Goal: Task Accomplishment & Management: Manage account settings

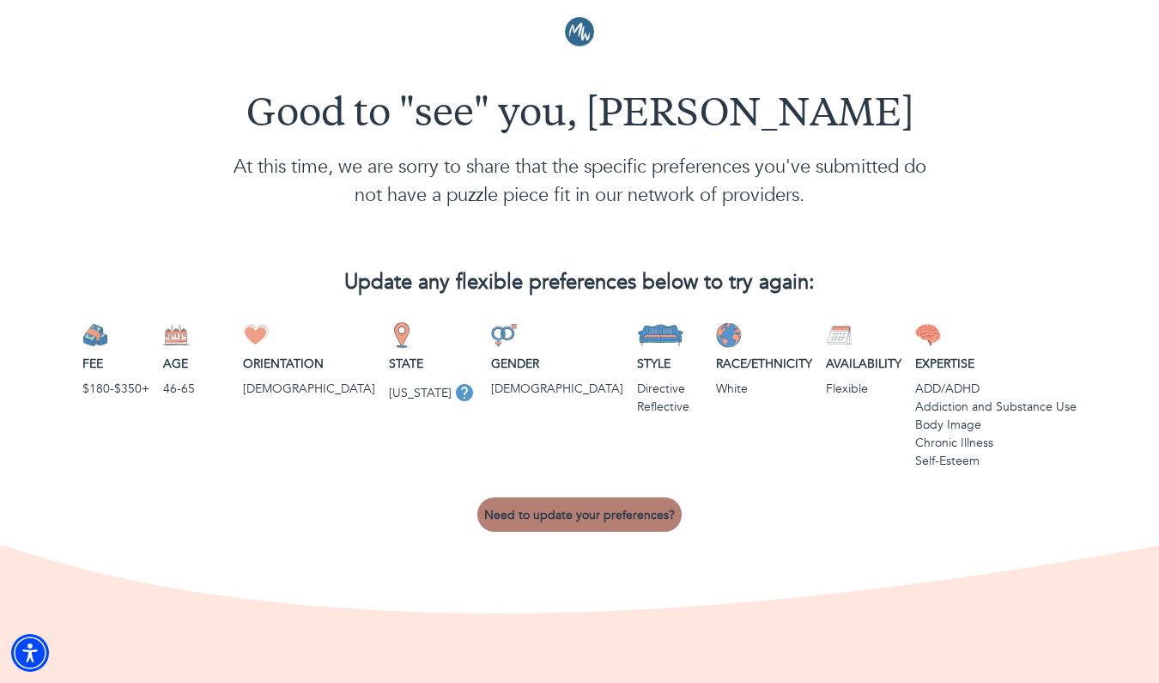
click at [577, 508] on span "Need to update your preferences?" at bounding box center [579, 515] width 191 height 16
select select "3"
select select "2"
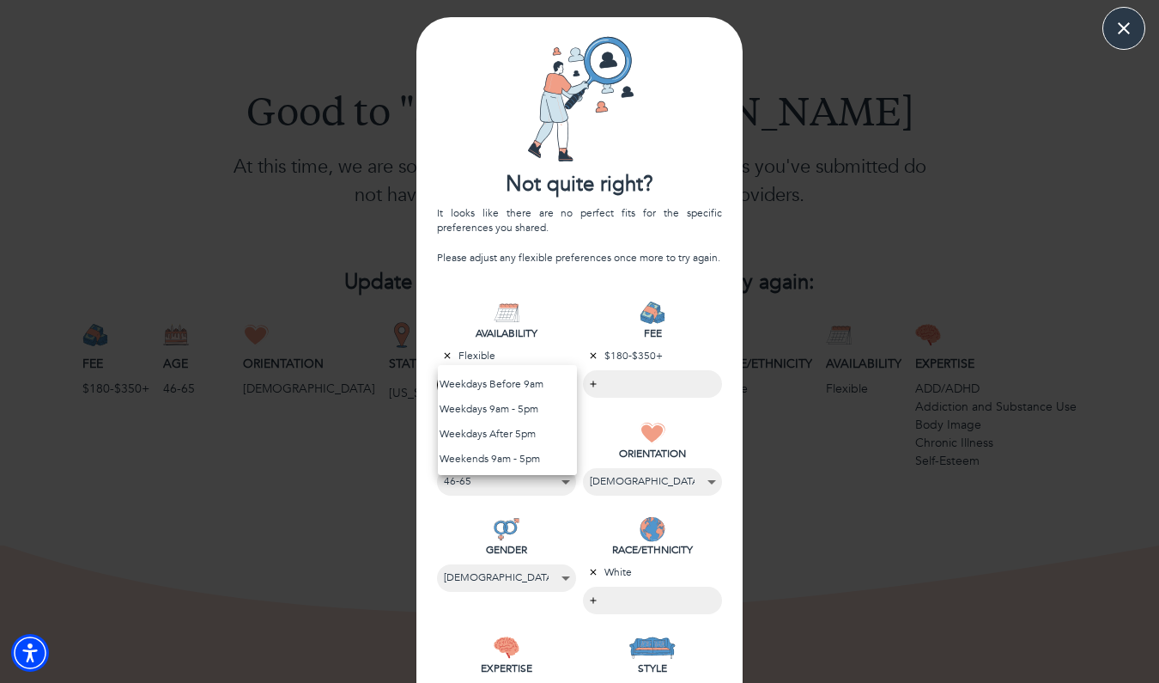
click at [535, 380] on body "Good to "see" you, [PERSON_NAME] At this time, we are sorry to share that the s…" at bounding box center [579, 341] width 1159 height 683
click at [489, 352] on div at bounding box center [579, 341] width 1159 height 683
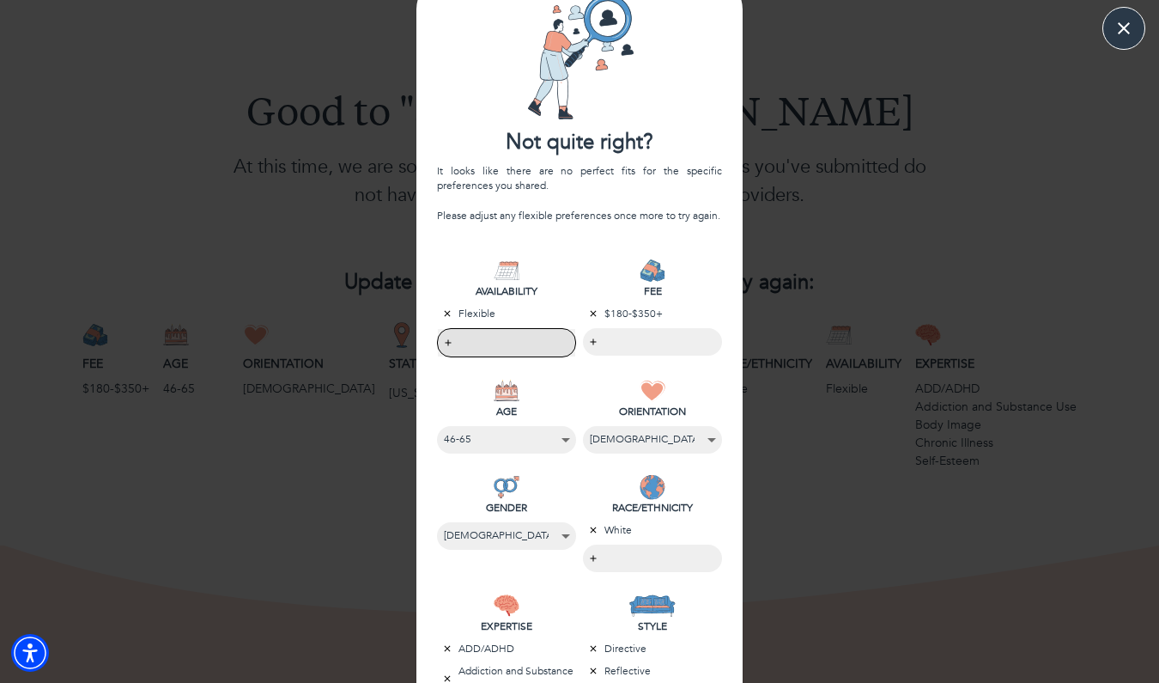
scroll to position [62, 0]
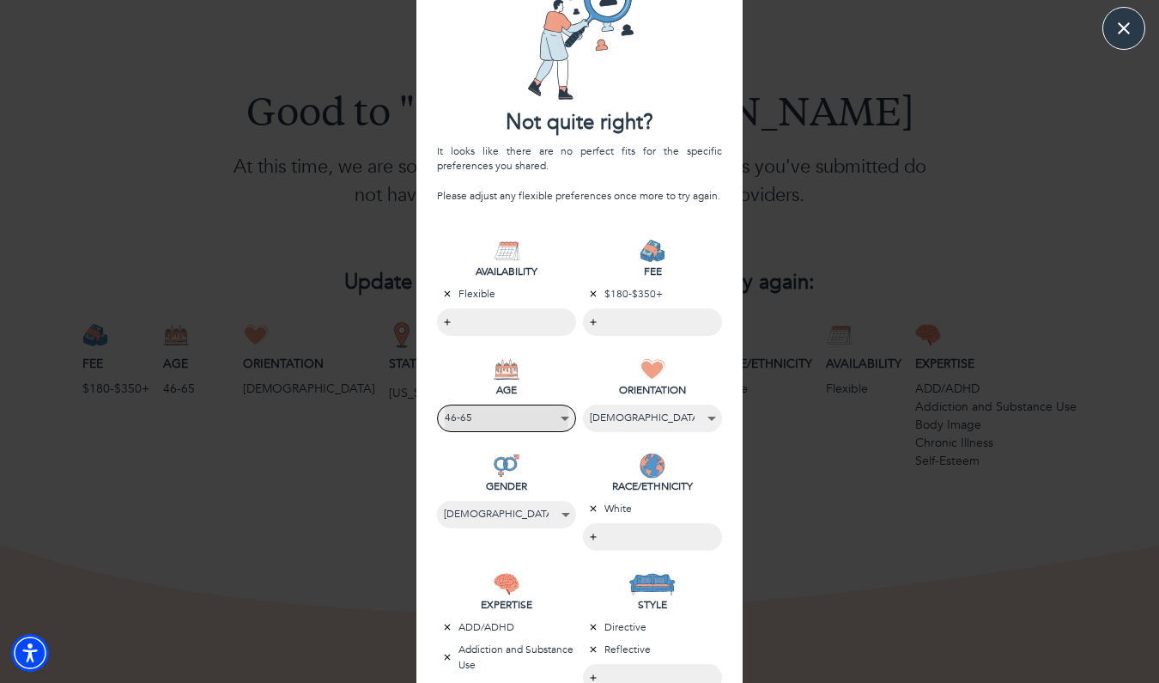
select select "5"
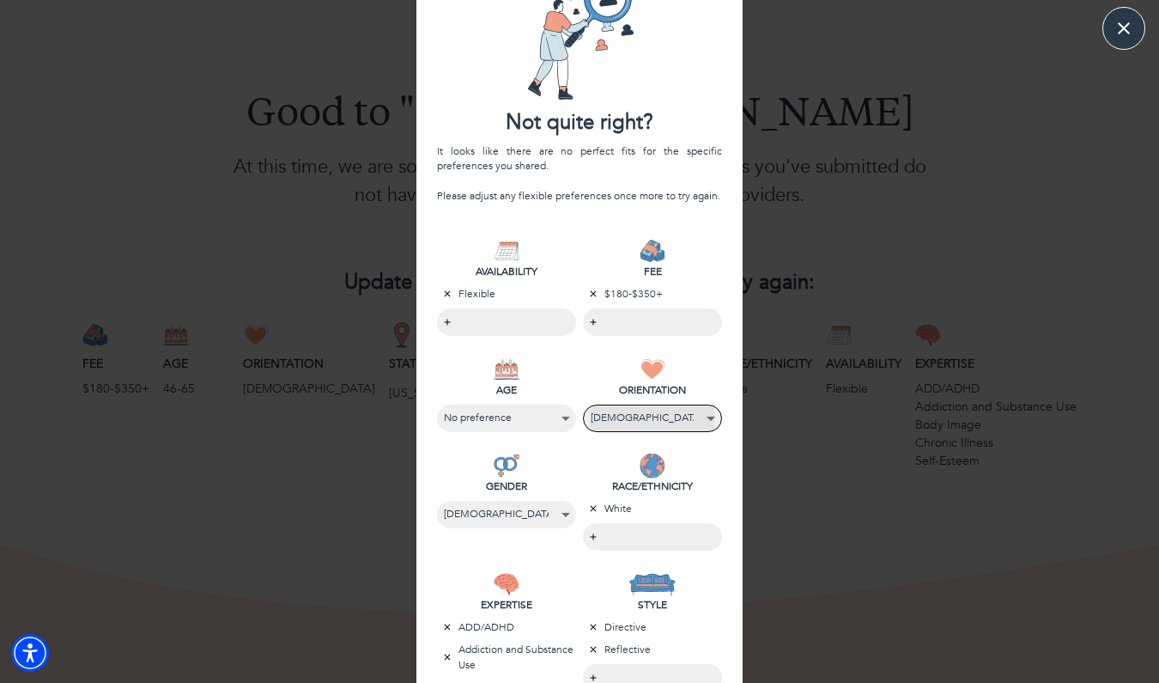
select select "2"
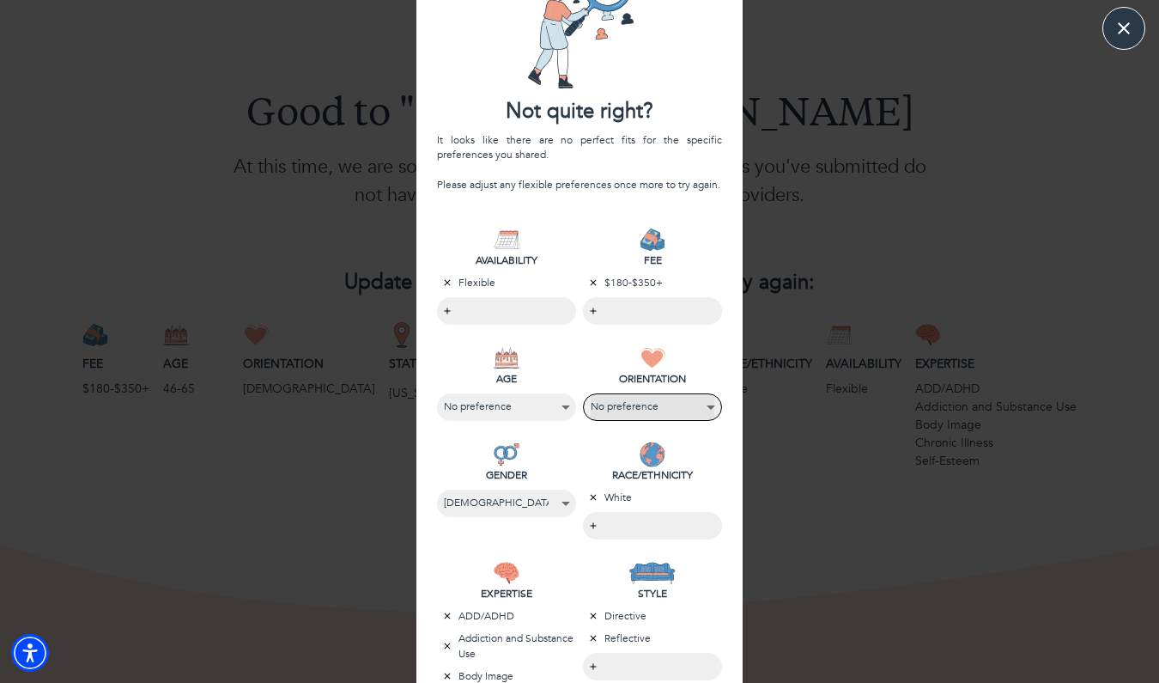
scroll to position [75, 0]
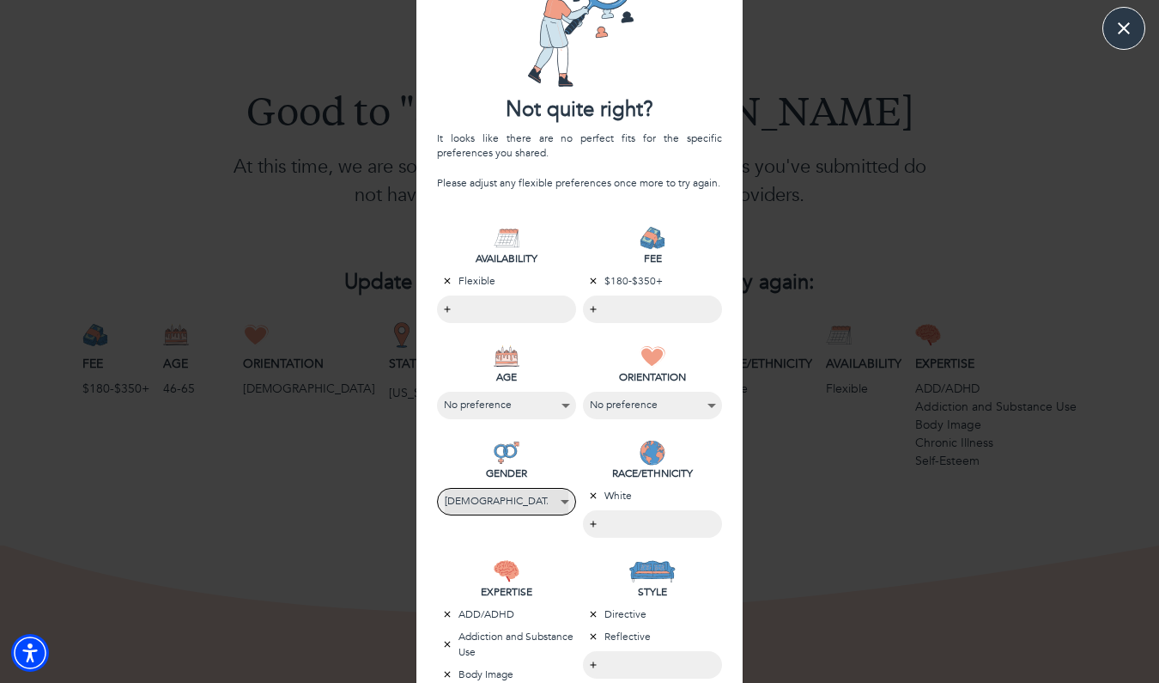
select select "4"
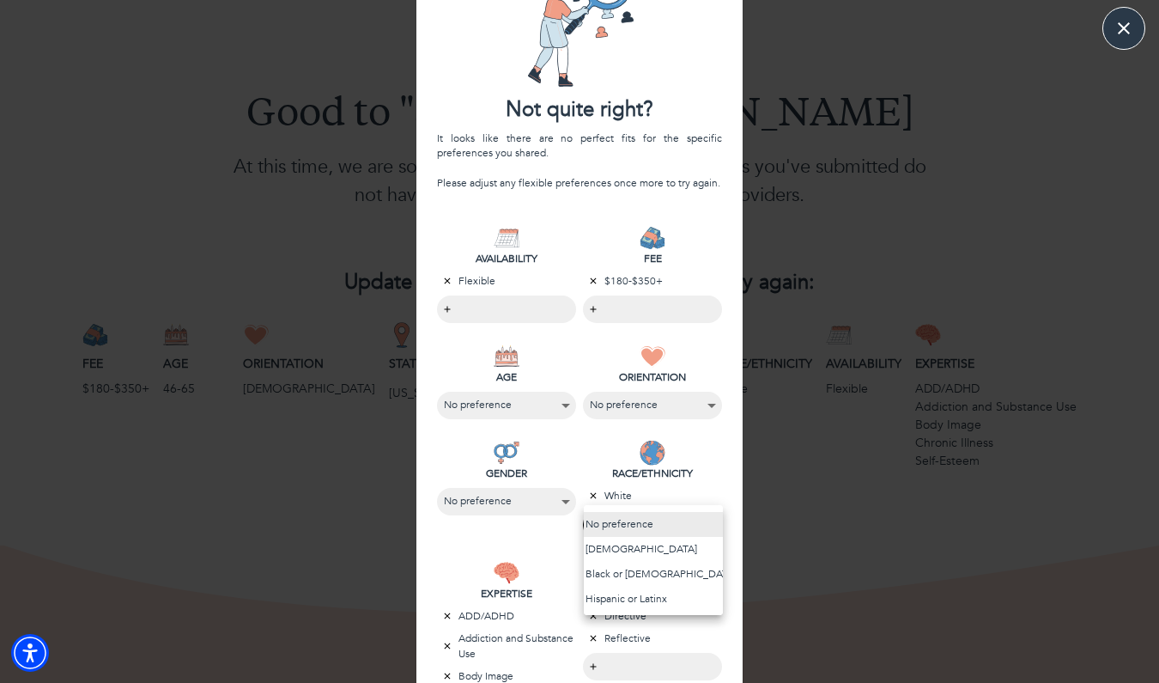
click at [636, 521] on body "Good to "see" you, [PERSON_NAME] At this time, we are sorry to share that the s…" at bounding box center [579, 341] width 1159 height 683
click at [631, 521] on li "No preference" at bounding box center [653, 524] width 139 height 25
click at [539, 559] on div at bounding box center [579, 341] width 1159 height 683
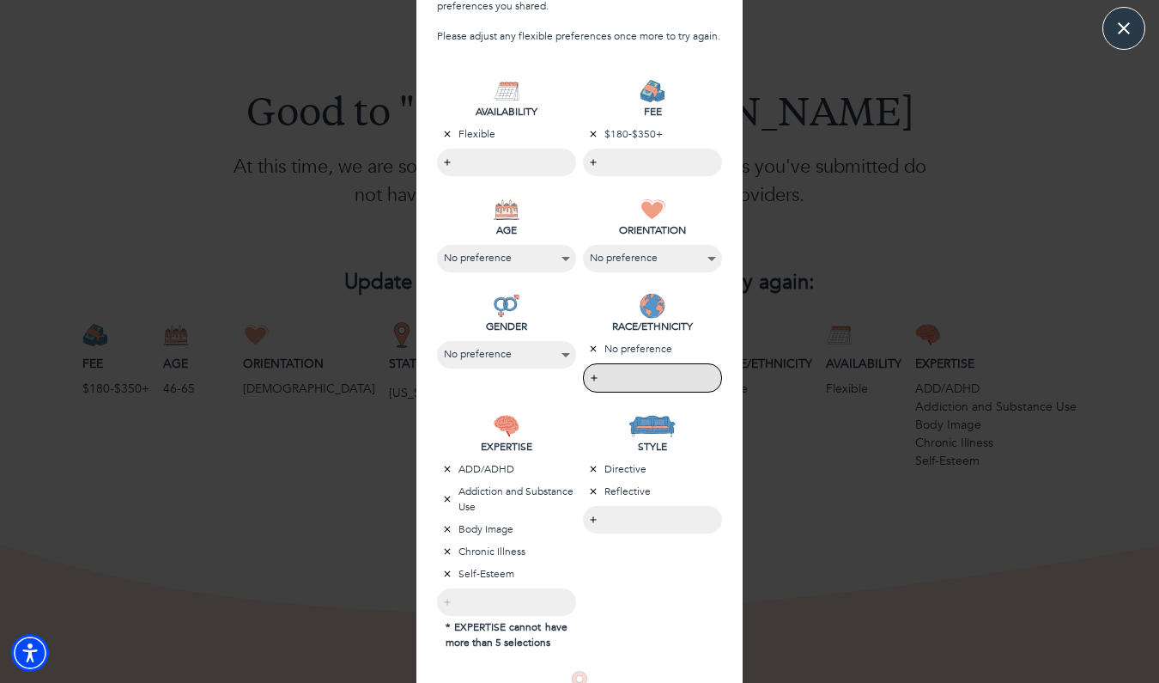
scroll to position [239, 0]
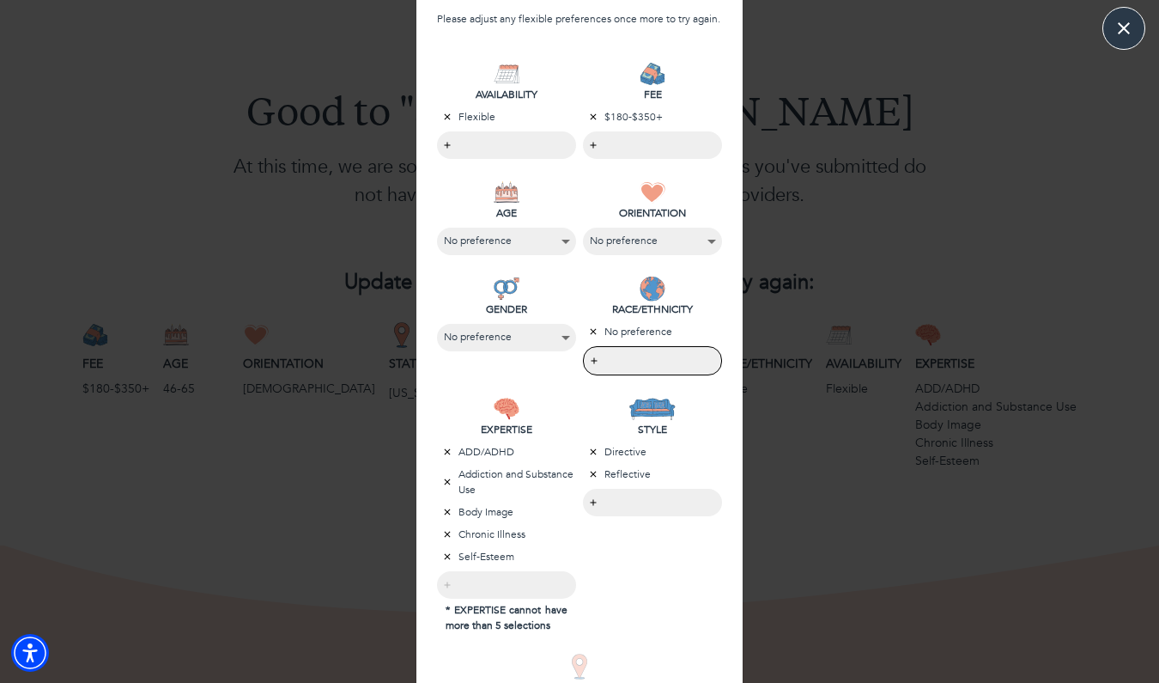
click at [622, 493] on body "Good to "see" you, [PERSON_NAME] At this time, we are sorry to share that the s…" at bounding box center [579, 341] width 1159 height 683
click at [626, 535] on div at bounding box center [579, 341] width 1159 height 683
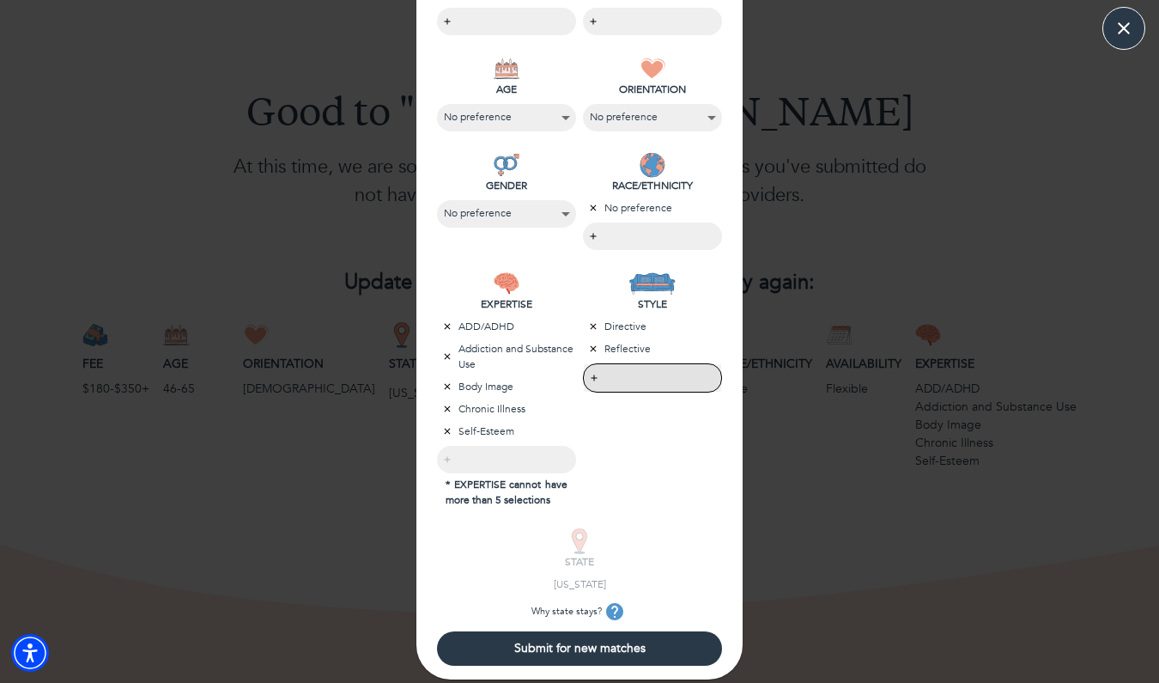
scroll to position [377, 0]
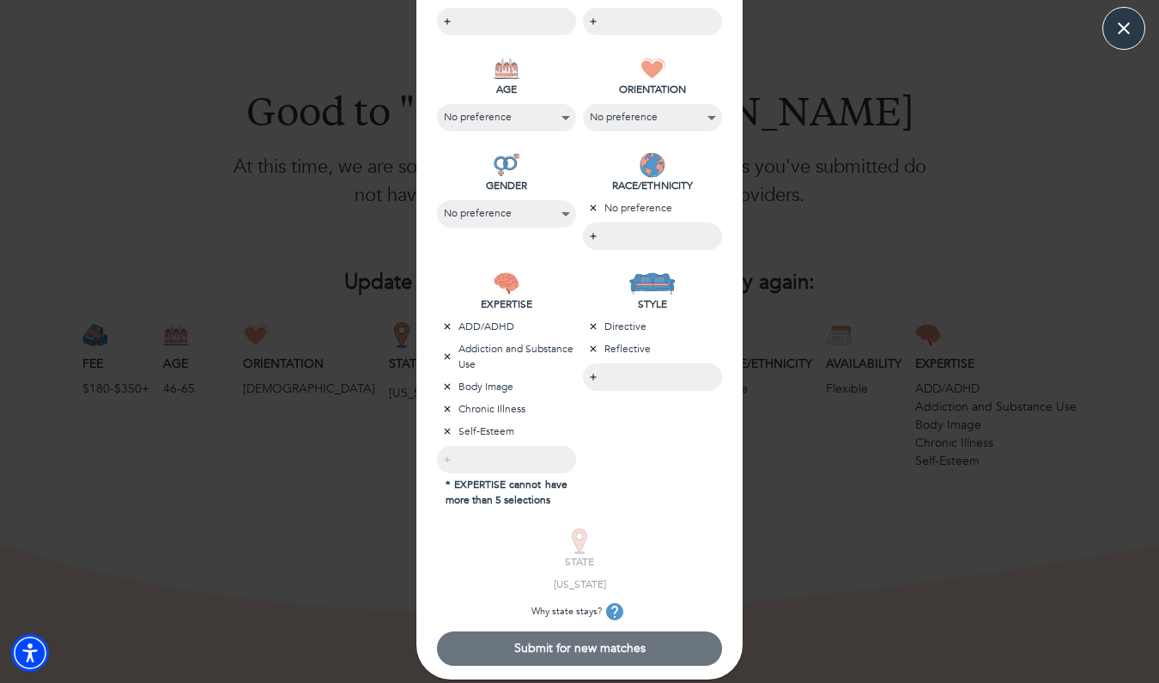
click at [587, 646] on span "Submit for new matches" at bounding box center [579, 648] width 271 height 16
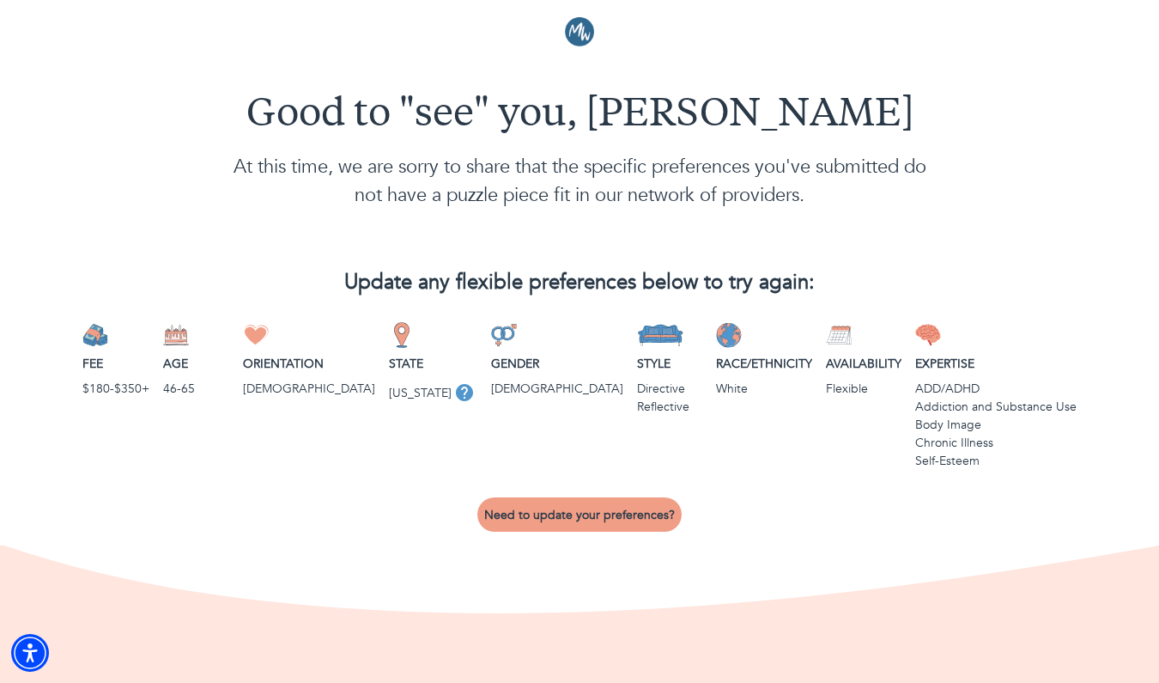
scroll to position [0, 0]
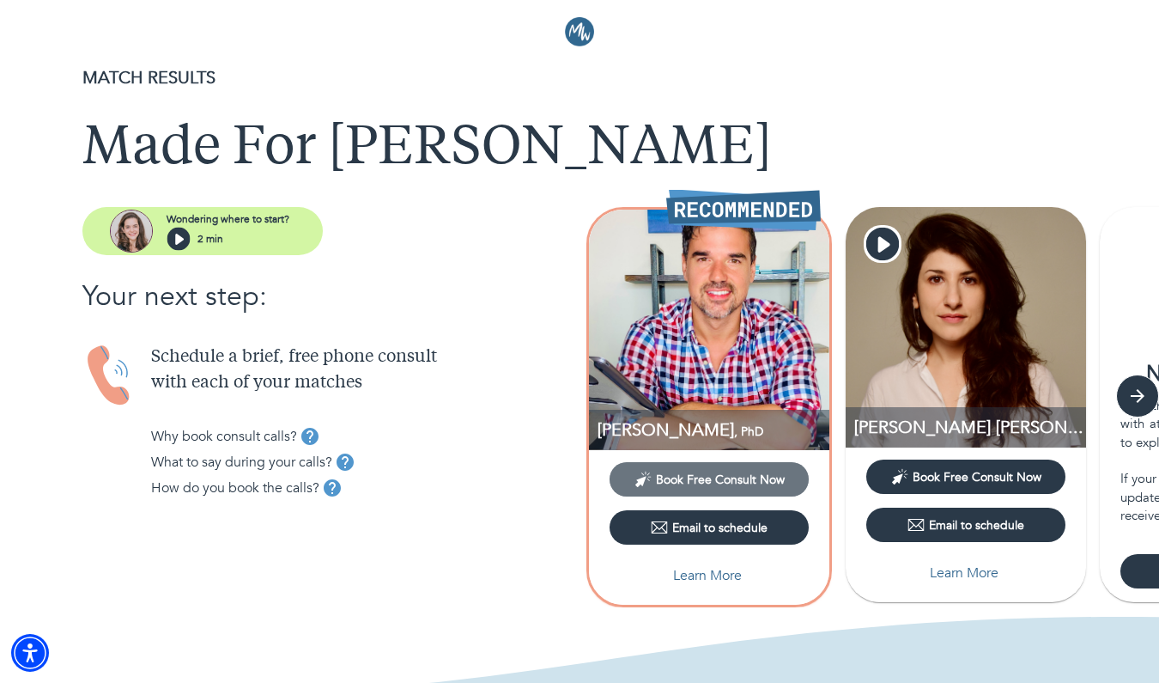
click at [723, 477] on span "Book Free Consult Now" at bounding box center [720, 480] width 129 height 16
